Goal: Information Seeking & Learning: Find specific page/section

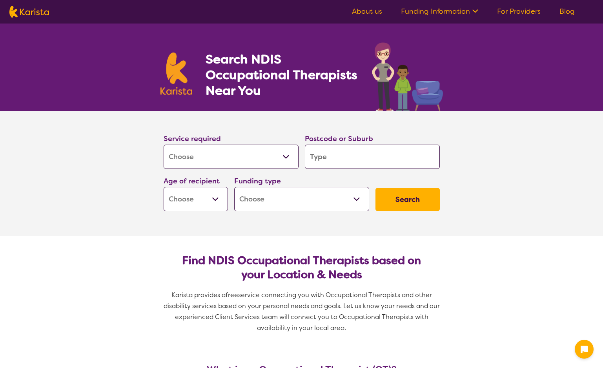
select select "[MEDICAL_DATA]"
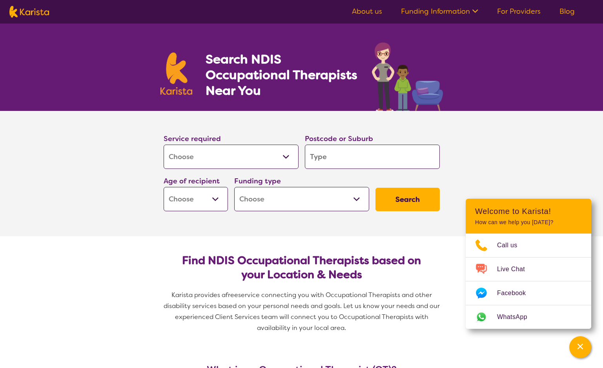
click at [217, 197] on select "Early Childhood - 0 to 9 Child - 10 to 11 Adolescent - 12 to 17 Adult - 18 to 6…" at bounding box center [196, 199] width 64 height 24
select select "CH"
click at [164, 187] on select "Early Childhood - 0 to 9 Child - 10 to 11 Adolescent - 12 to 17 Adult - 18 to 6…" at bounding box center [196, 199] width 64 height 24
select select "CH"
click at [273, 200] on select "Home Care Package (HCP) National Disability Insurance Scheme (NDIS) I don't know" at bounding box center [301, 199] width 135 height 24
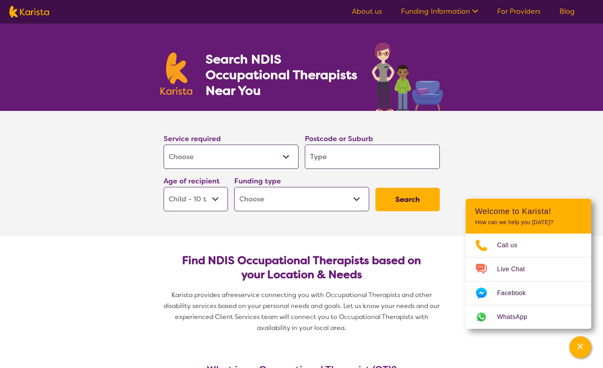
select select "NDIS"
click at [234, 187] on select "Home Care Package (HCP) National Disability Insurance Scheme (NDIS) I don't know" at bounding box center [301, 199] width 135 height 24
select select "NDIS"
click at [344, 158] on input "search" at bounding box center [372, 157] width 135 height 24
type input "2"
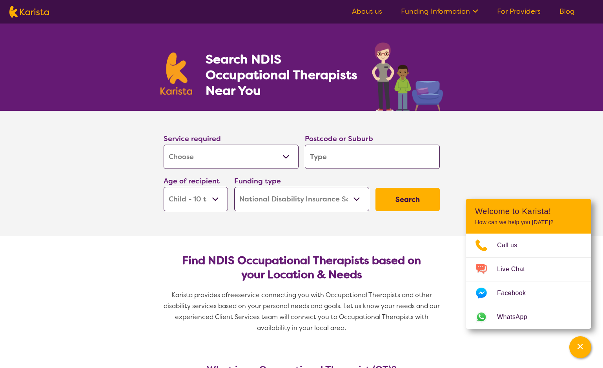
type input "2"
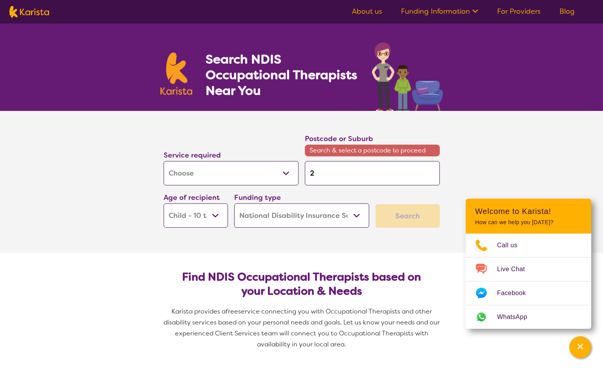
type input "25"
type input "250"
type input "2500"
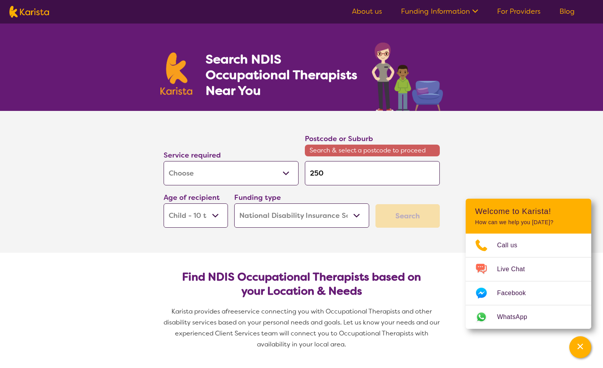
type input "2500"
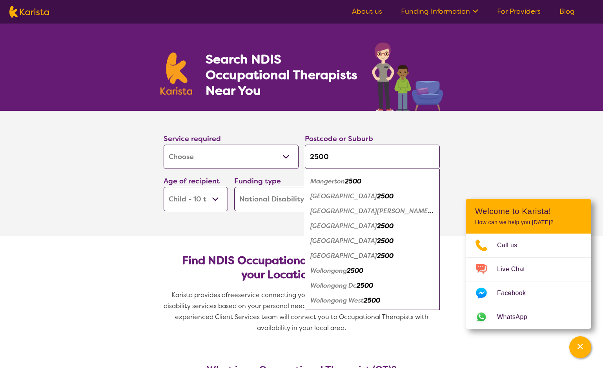
scroll to position [32, 0]
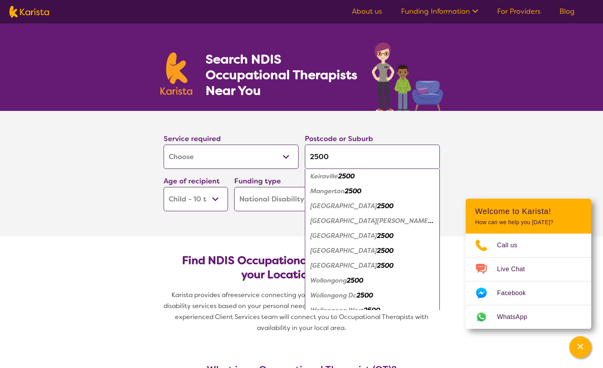
type input "2500"
click at [448, 148] on section "Service required Allied Health Assistant Assessment ([MEDICAL_DATA] or [MEDICAL…" at bounding box center [301, 163] width 301 height 104
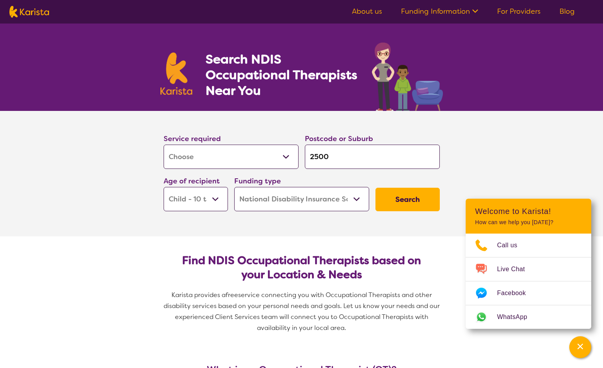
click at [405, 196] on button "Search" at bounding box center [407, 200] width 64 height 24
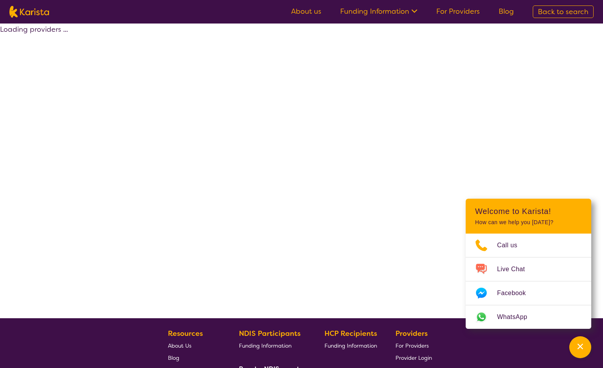
select select "by_score"
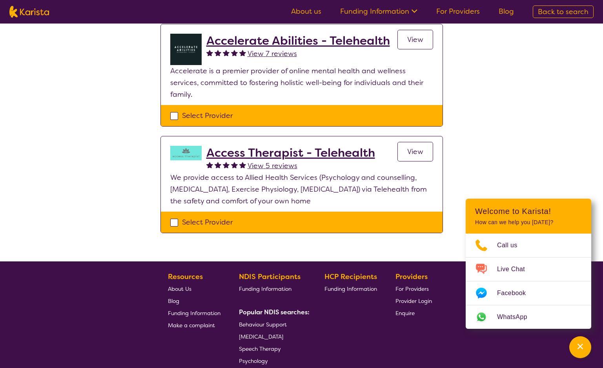
scroll to position [78, 0]
